Goal: Task Accomplishment & Management: Use online tool/utility

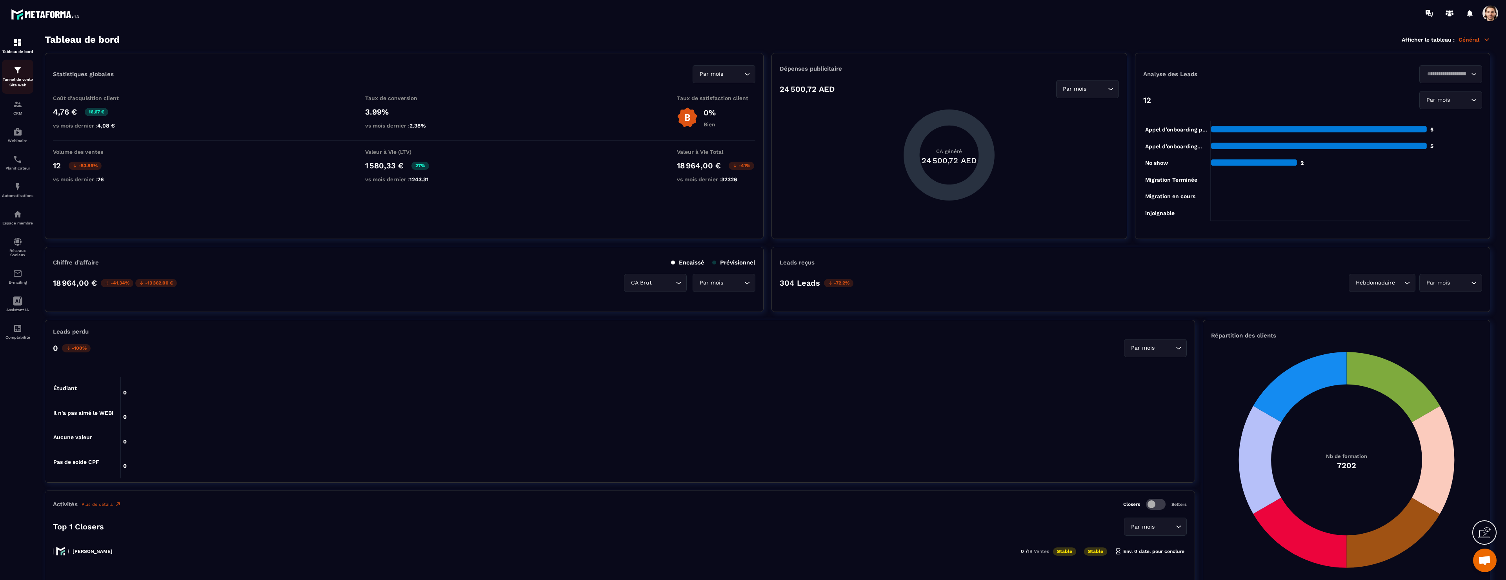
click at [21, 80] on p "Tunnel de vente Site web" at bounding box center [17, 82] width 31 height 11
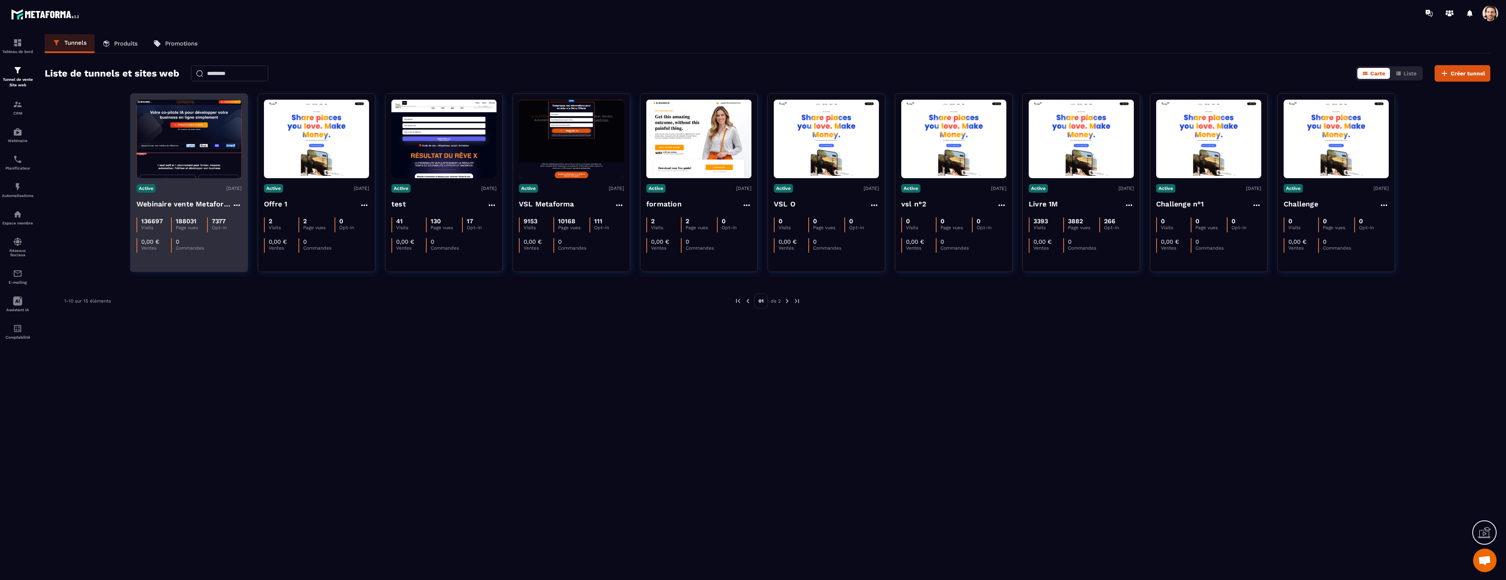
click at [198, 202] on h4 "Webinaire vente Metaforma" at bounding box center [185, 203] width 96 height 11
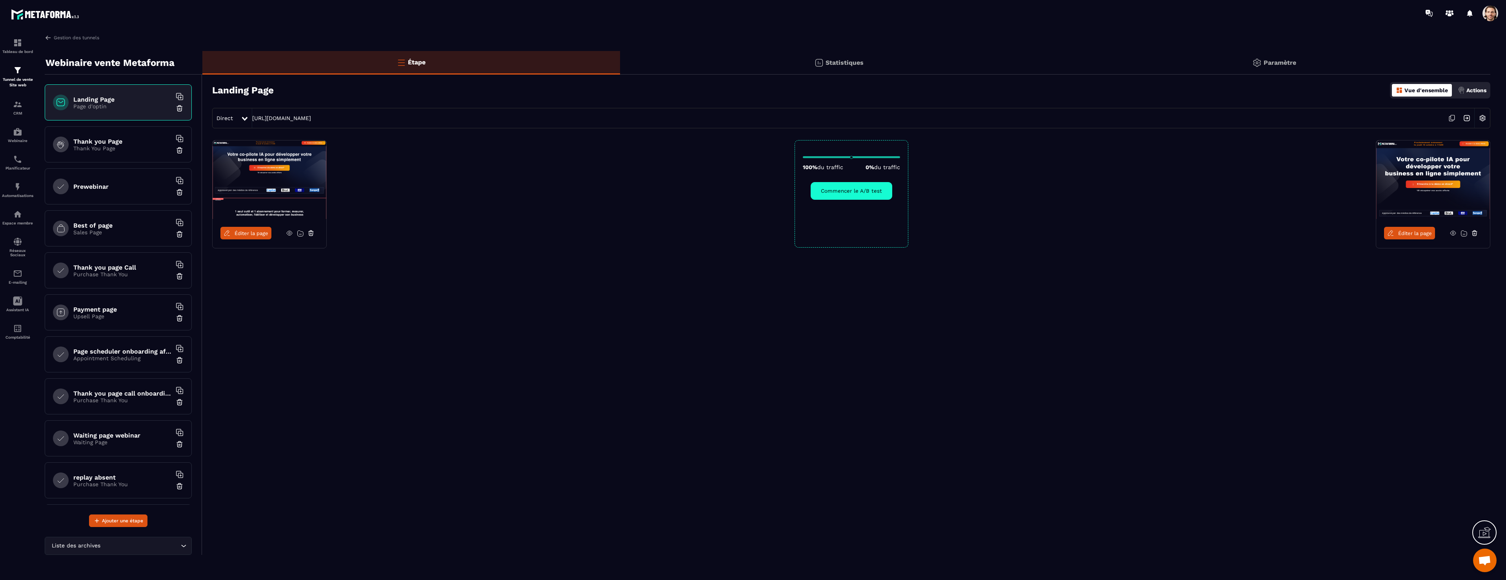
click at [255, 229] on link "Éditer la page" at bounding box center [245, 233] width 51 height 13
